Goal: Information Seeking & Learning: Learn about a topic

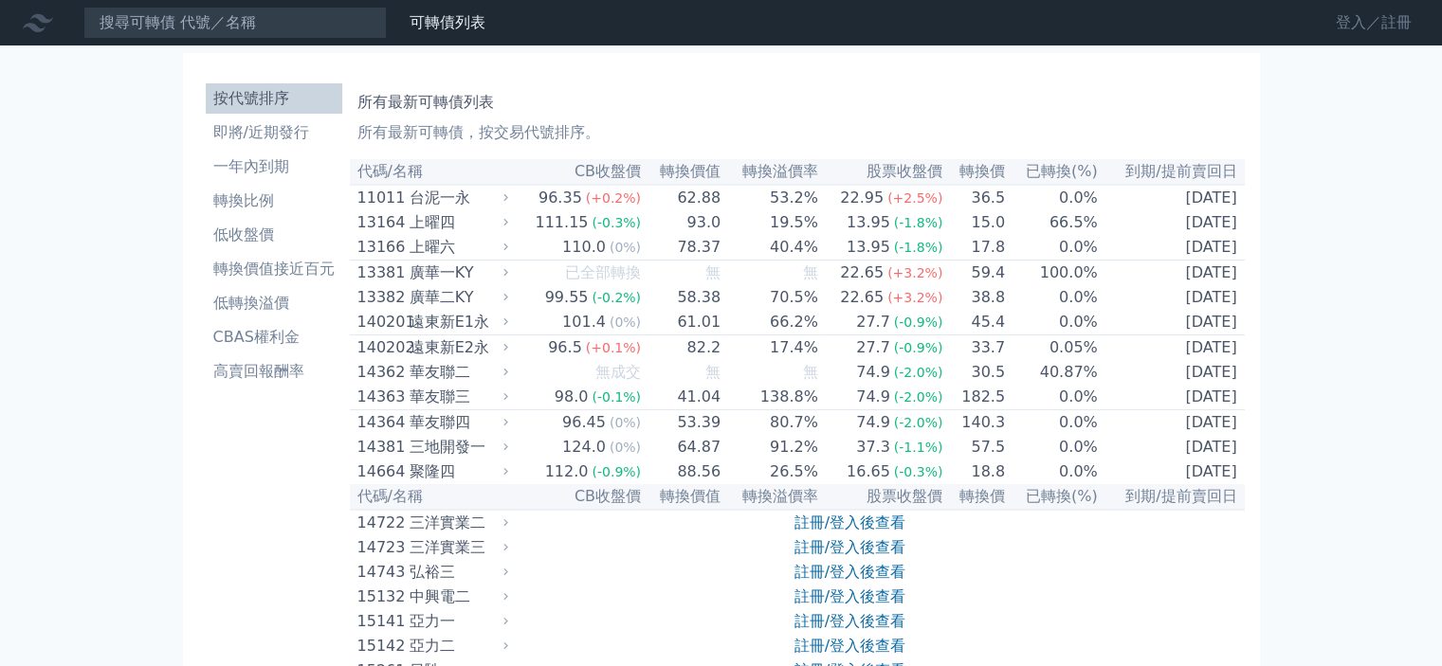
click at [1395, 23] on link "登入／註冊" at bounding box center [1373, 23] width 106 height 30
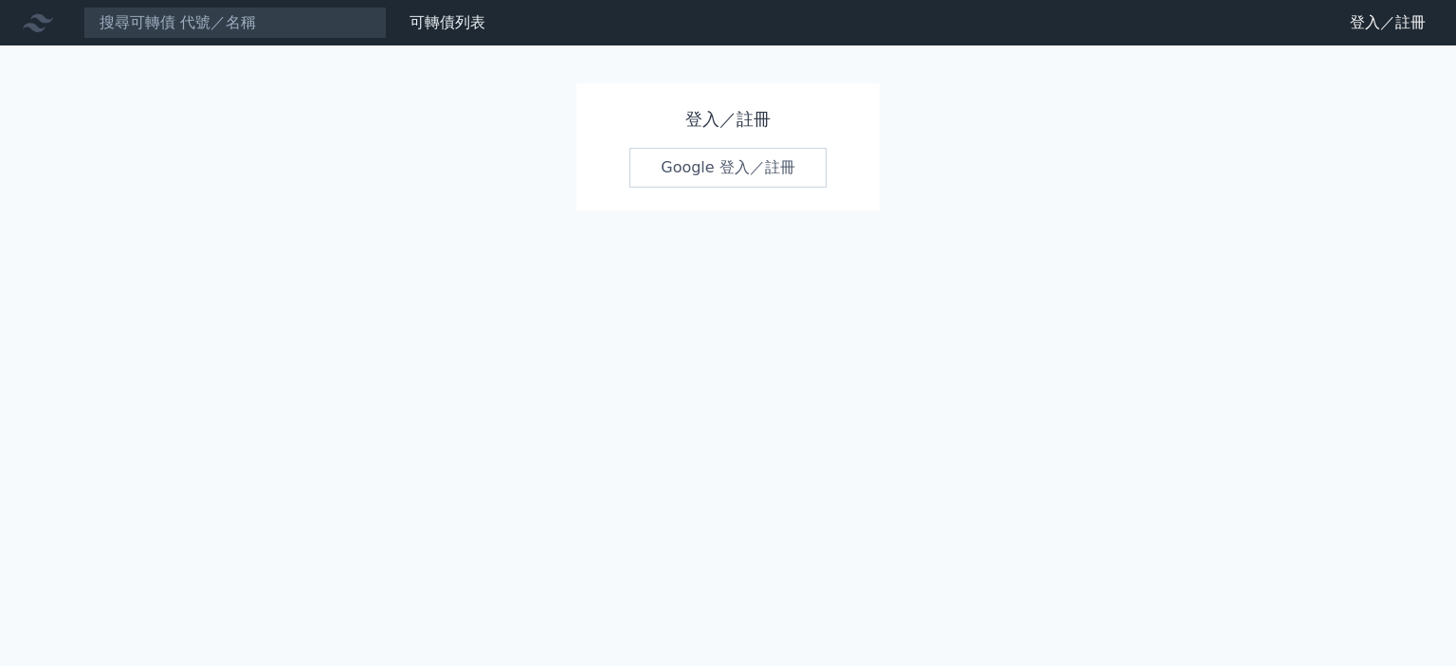
click at [739, 171] on link "Google 登入／註冊" at bounding box center [727, 168] width 197 height 40
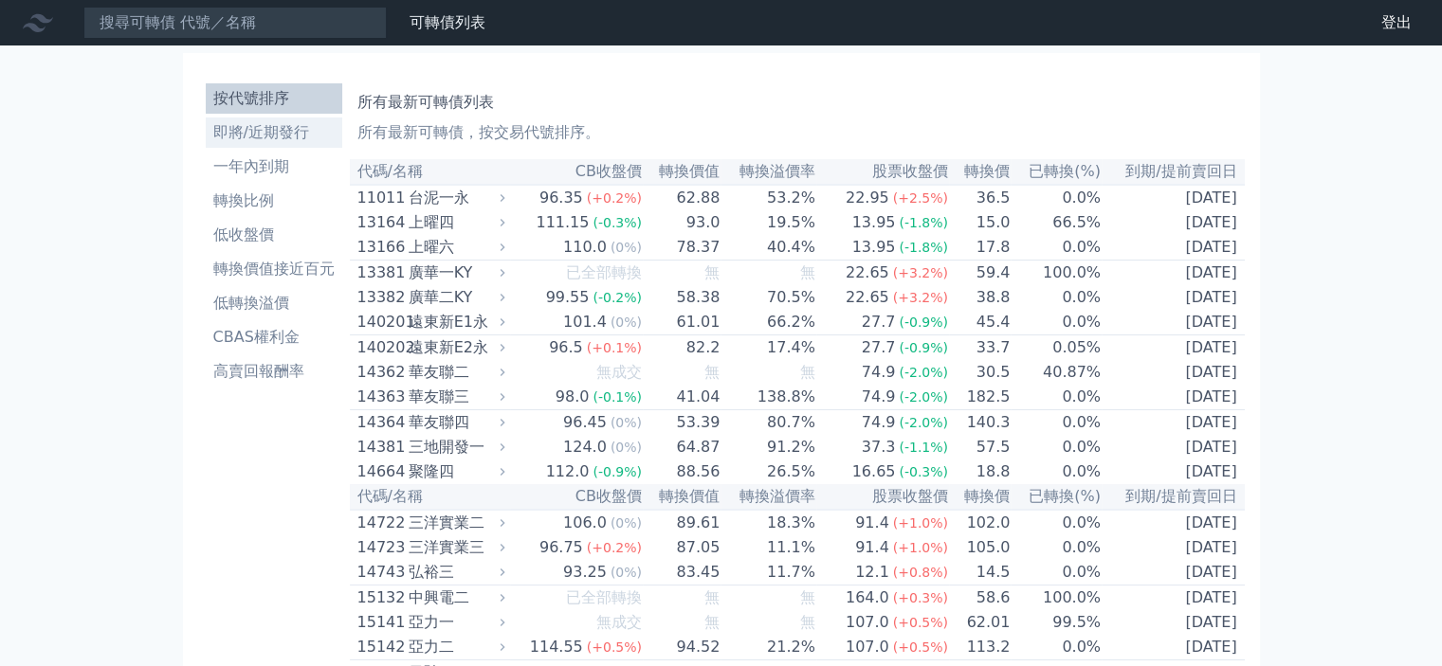
click at [257, 124] on li "即將/近期發行" at bounding box center [274, 132] width 136 height 23
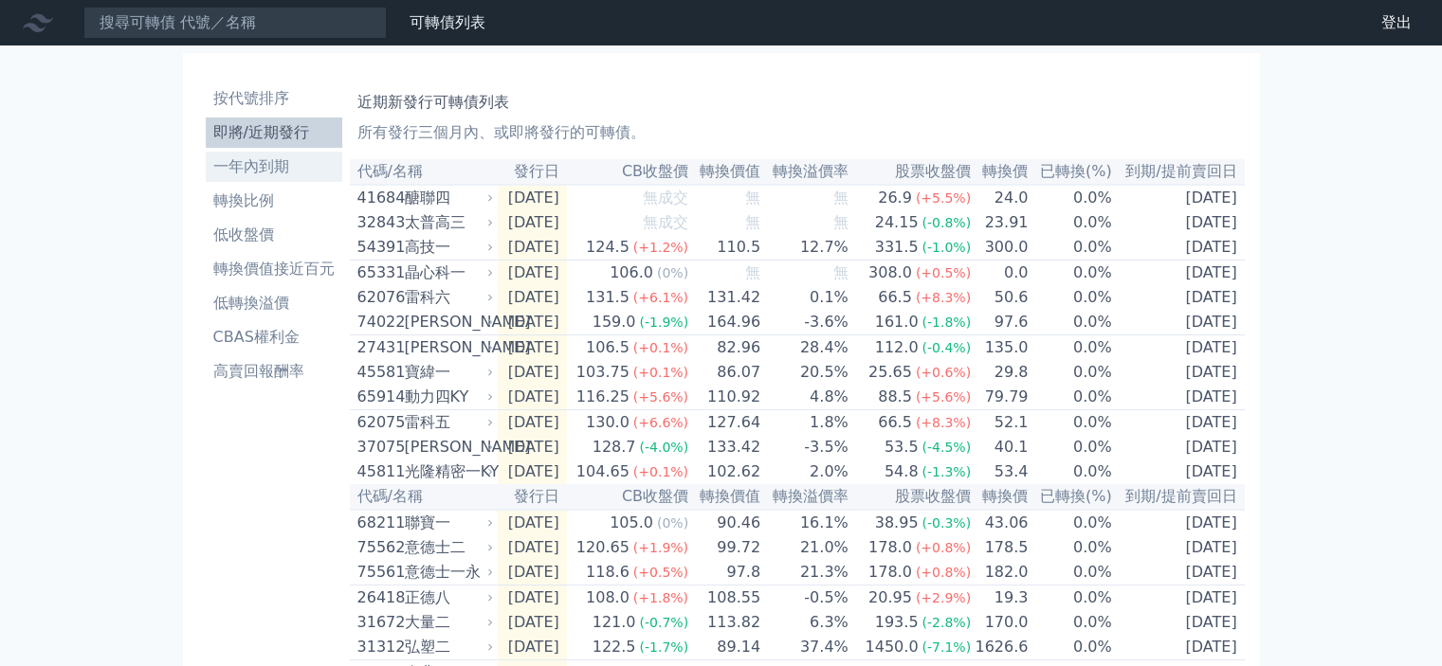
click at [257, 164] on li "一年內到期" at bounding box center [274, 166] width 136 height 23
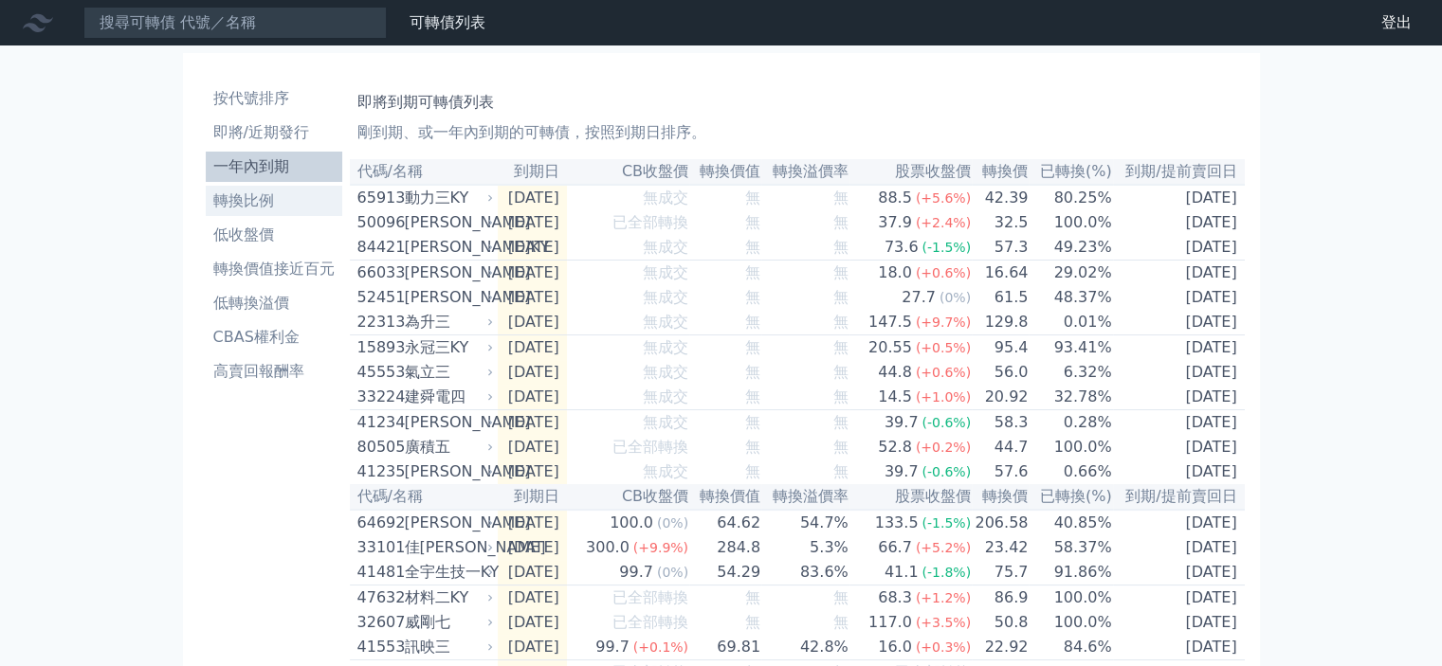
click at [236, 203] on li "轉換比例" at bounding box center [274, 201] width 136 height 23
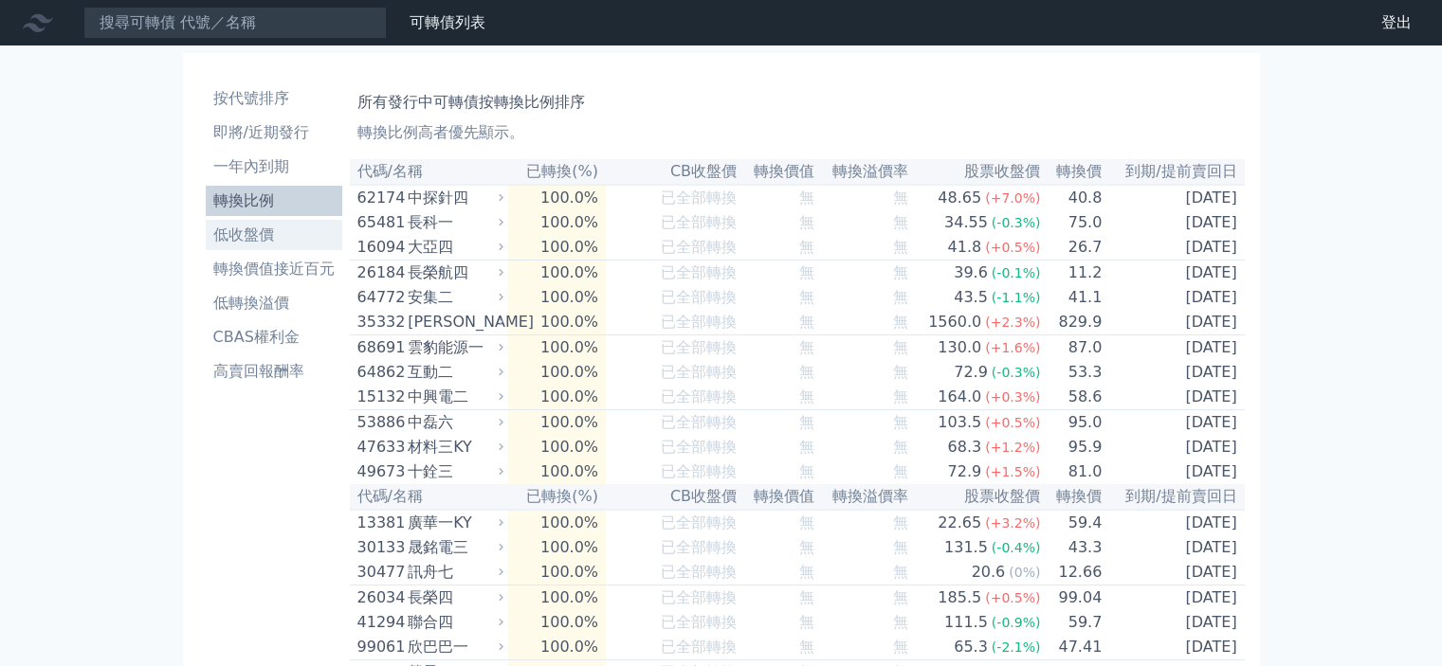
click at [257, 239] on li "低收盤價" at bounding box center [274, 235] width 136 height 23
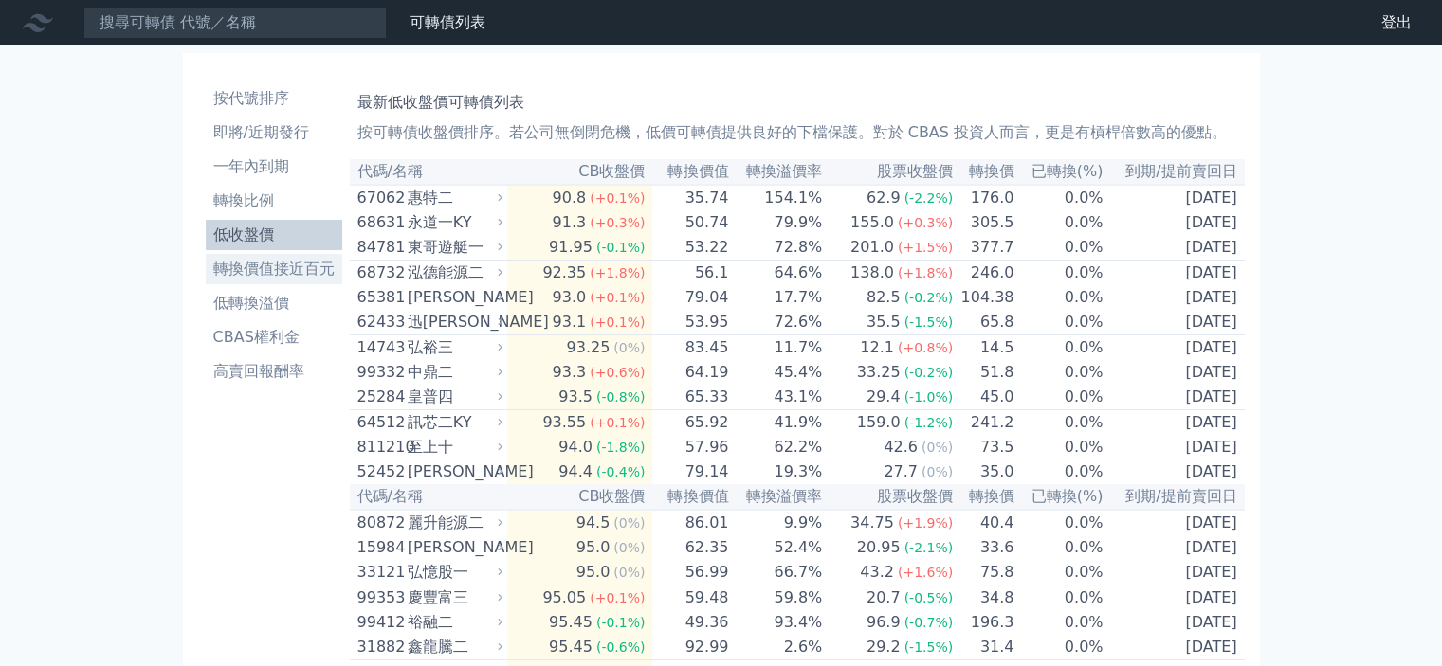
click at [264, 272] on li "轉換價值接近百元" at bounding box center [274, 269] width 136 height 23
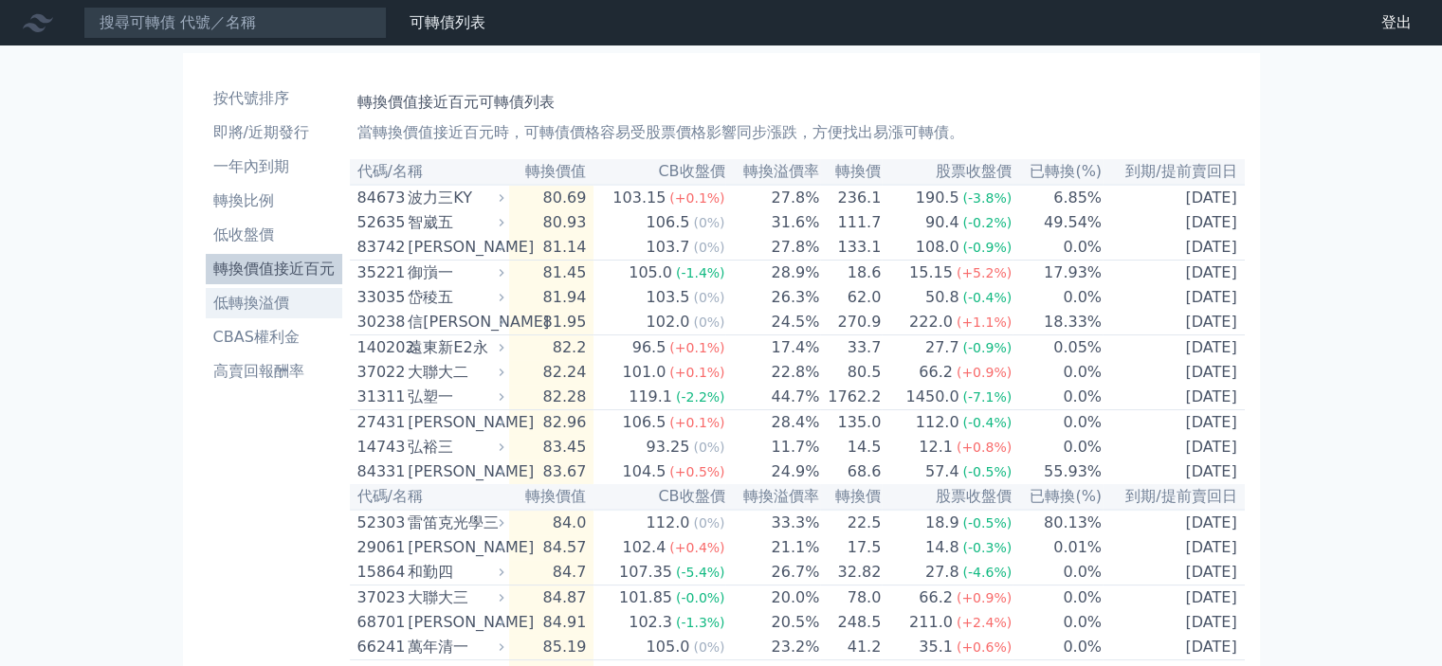
click at [246, 300] on li "低轉換溢價" at bounding box center [274, 303] width 136 height 23
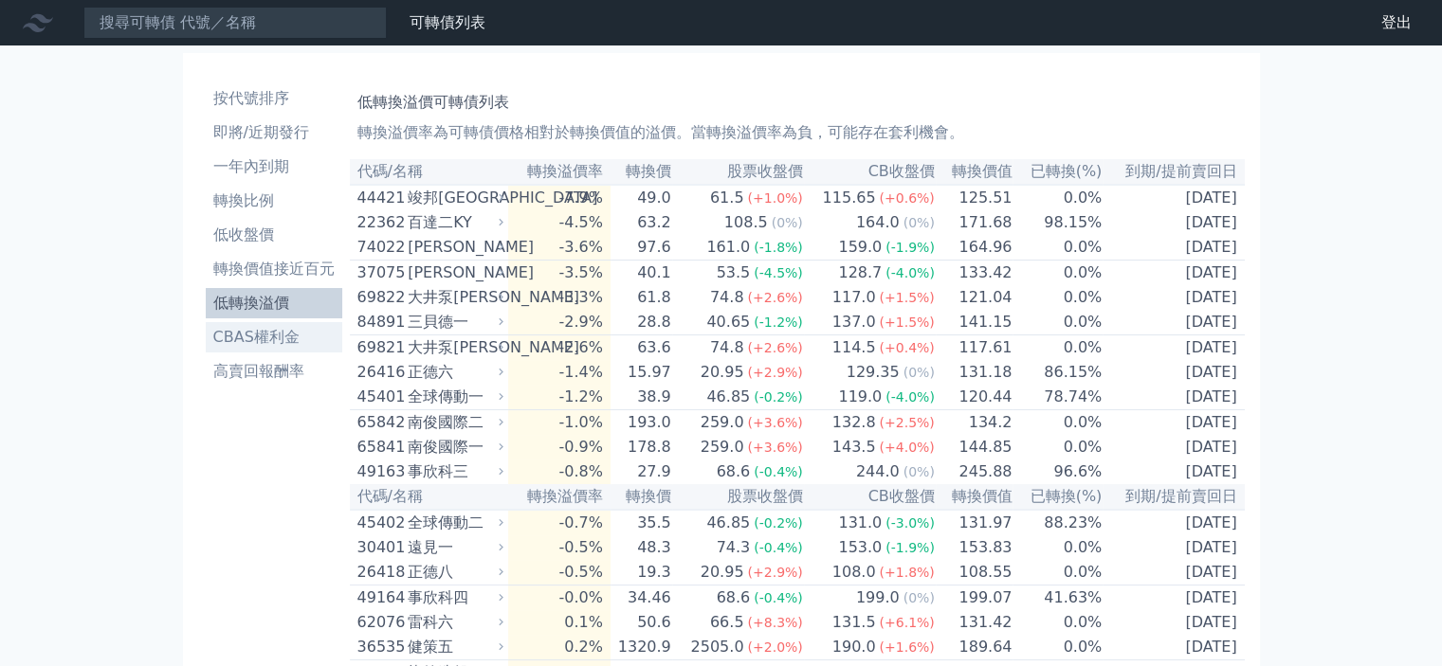
click at [250, 336] on li "CBAS權利金" at bounding box center [274, 337] width 136 height 23
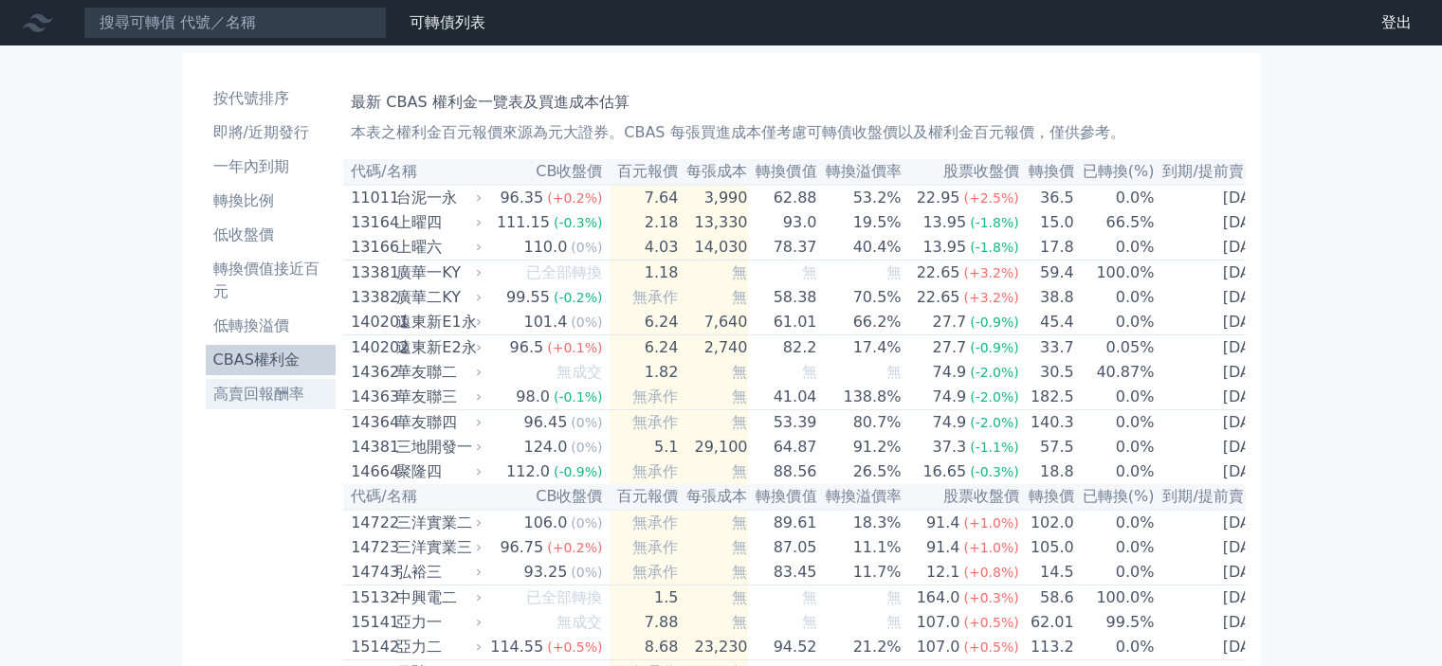
click at [282, 395] on li "高賣回報酬率" at bounding box center [271, 394] width 131 height 23
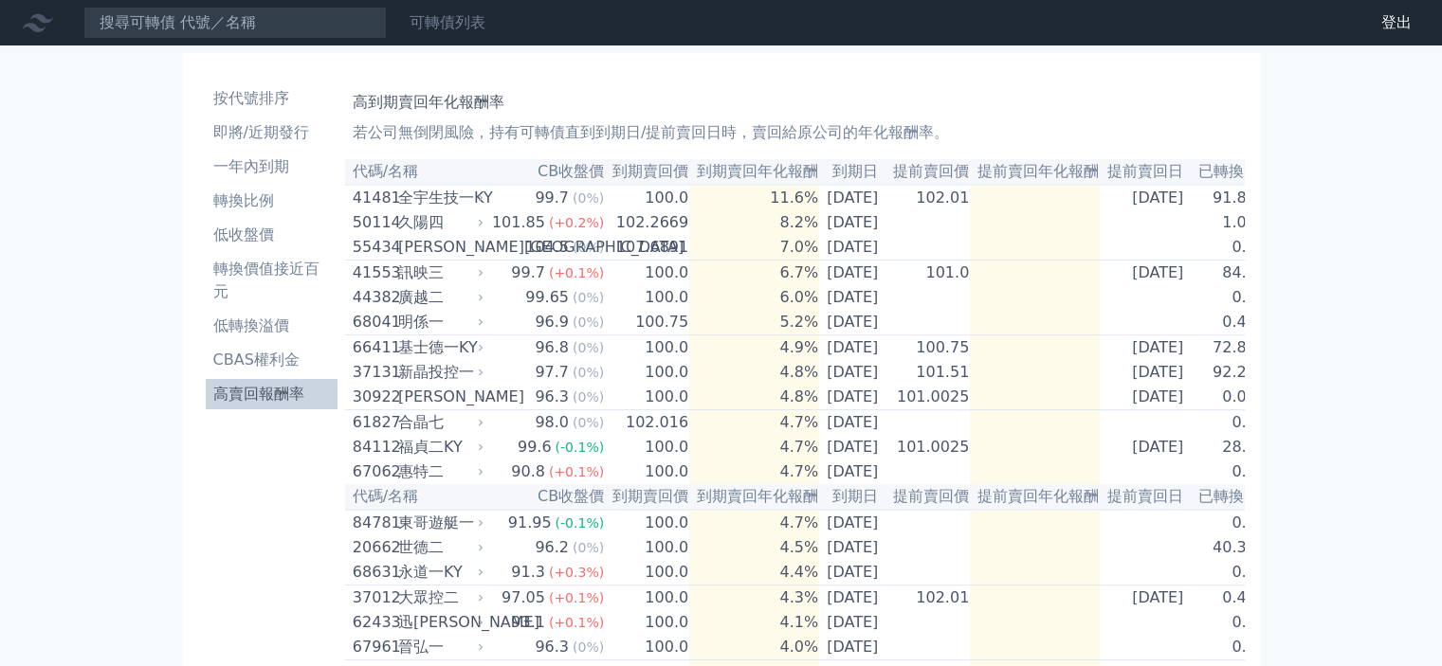
click at [464, 22] on link "可轉債列表" at bounding box center [447, 22] width 76 height 18
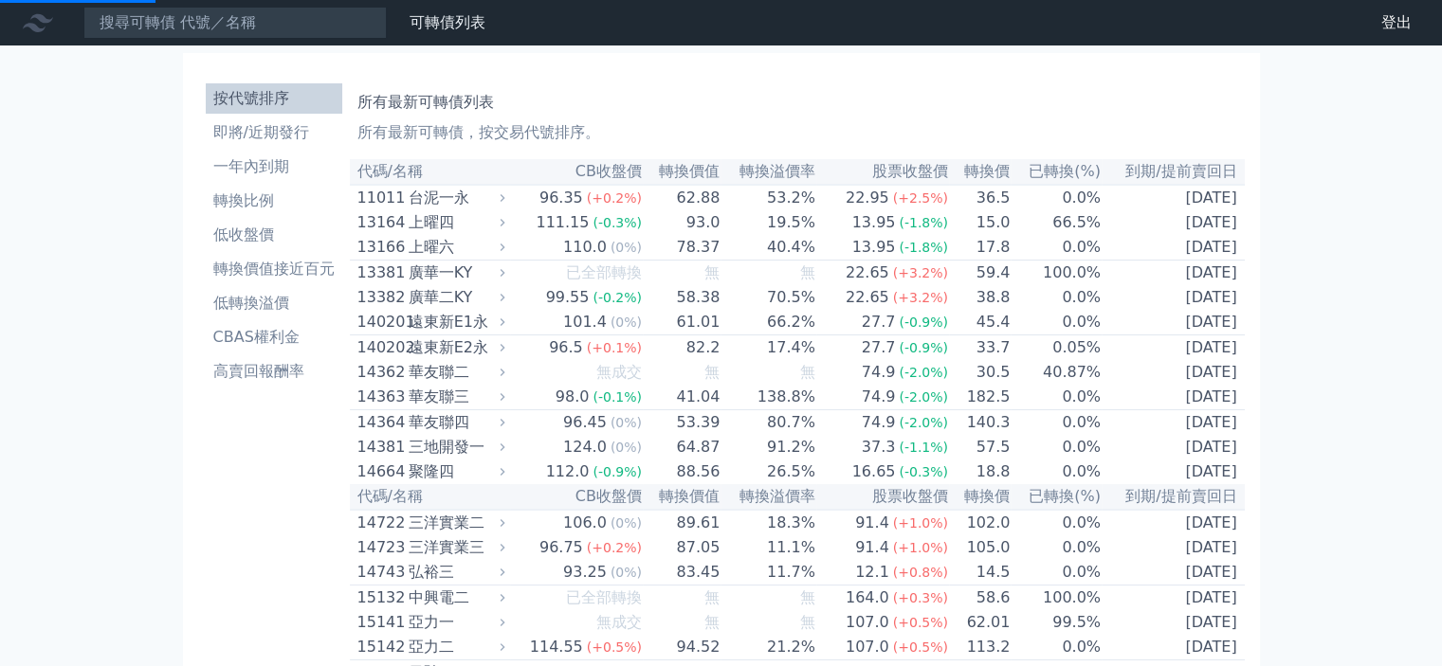
click at [0, 0] on link "財務數據" at bounding box center [0, 0] width 0 height 0
